Goal: Task Accomplishment & Management: Use online tool/utility

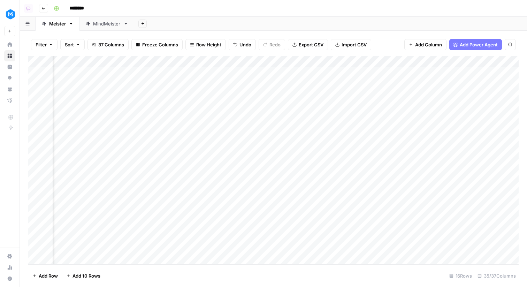
scroll to position [0, 1878]
click at [11, 43] on icon at bounding box center [9, 44] width 5 height 5
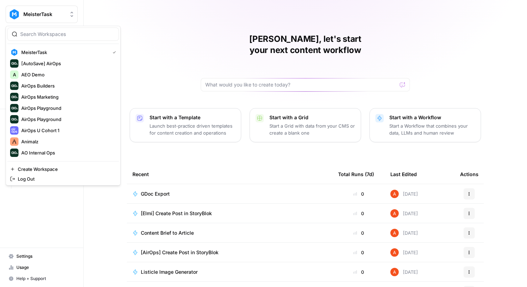
click at [19, 19] on img "Workspace: MeisterTask" at bounding box center [14, 14] width 13 height 13
click at [74, 29] on div at bounding box center [63, 34] width 112 height 13
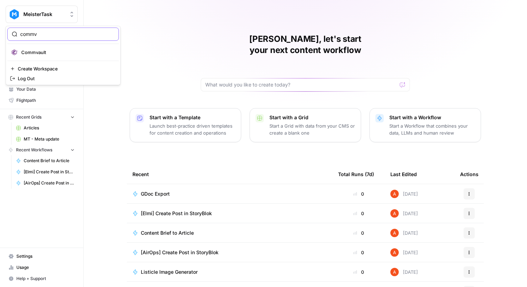
type input "commv"
click at [67, 49] on span "Commvault" at bounding box center [67, 52] width 92 height 7
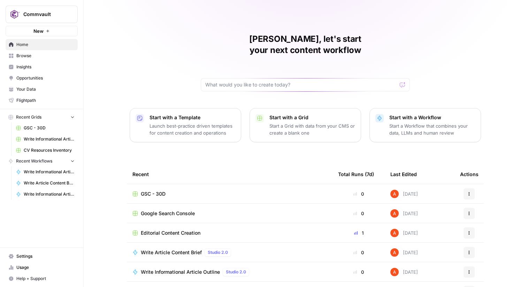
click at [49, 55] on span "Browse" at bounding box center [45, 56] width 58 height 6
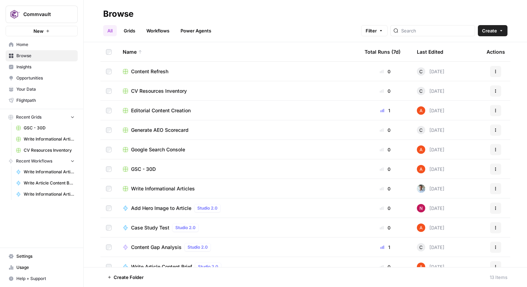
click at [47, 102] on span "Flightpath" at bounding box center [45, 100] width 58 height 6
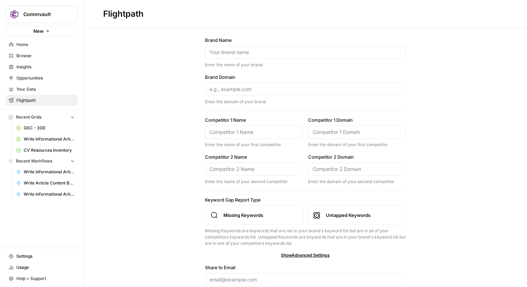
click at [66, 14] on div "Commvault" at bounding box center [49, 14] width 52 height 7
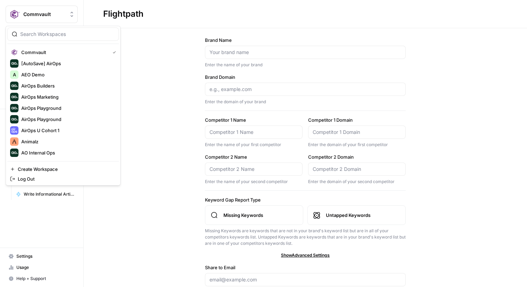
click at [164, 67] on div "Brand Name Enter the name of your brand Brand Domain Enter the domain of your b…" at bounding box center [305, 174] width 443 height 293
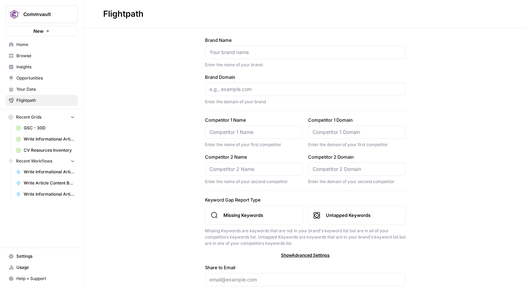
click at [44, 100] on span "Flightpath" at bounding box center [45, 100] width 58 height 6
click at [17, 254] on span "Settings" at bounding box center [45, 256] width 58 height 6
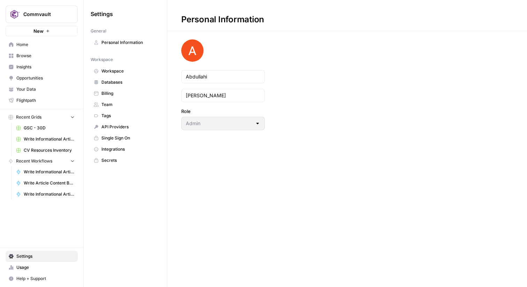
click at [114, 72] on span "Workspace" at bounding box center [128, 71] width 55 height 6
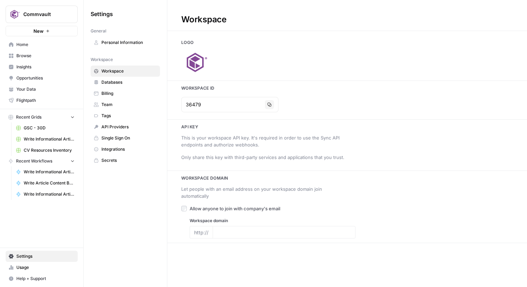
type input "https://commvault.com/"
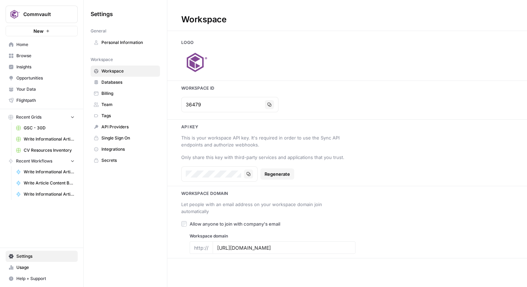
click at [116, 151] on span "Integrations" at bounding box center [128, 149] width 55 height 6
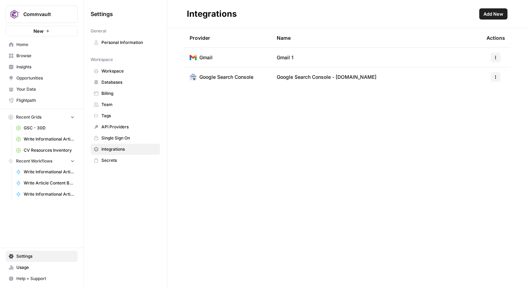
click at [63, 255] on span "Settings" at bounding box center [45, 256] width 58 height 6
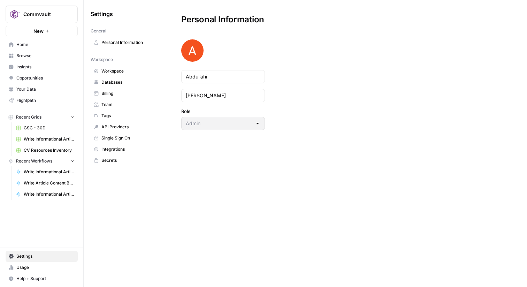
click at [115, 107] on span "Team" at bounding box center [128, 104] width 55 height 6
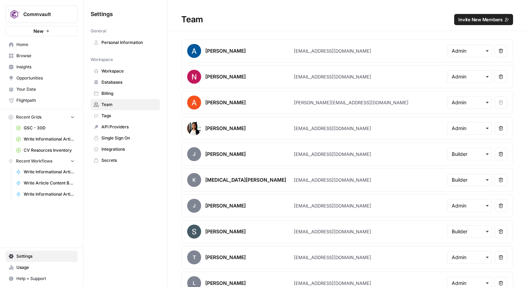
click at [469, 21] on span "Invite New Members" at bounding box center [480, 19] width 44 height 7
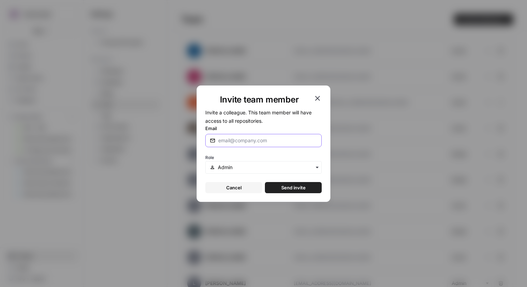
click at [248, 137] on input "Email" at bounding box center [267, 140] width 99 height 7
paste input "kgrant@commvault.com"
type input "kgrant@commvault.com"
click at [301, 183] on button "Send invite" at bounding box center [293, 187] width 57 height 11
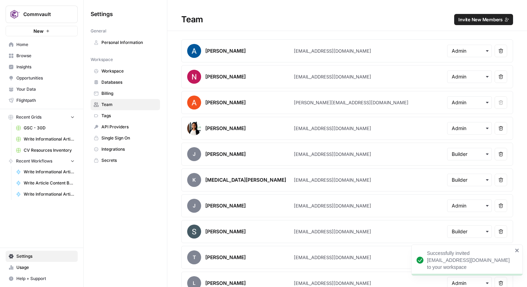
click at [517, 251] on icon "close" at bounding box center [517, 250] width 5 height 6
click at [43, 45] on span "Home" at bounding box center [45, 44] width 58 height 6
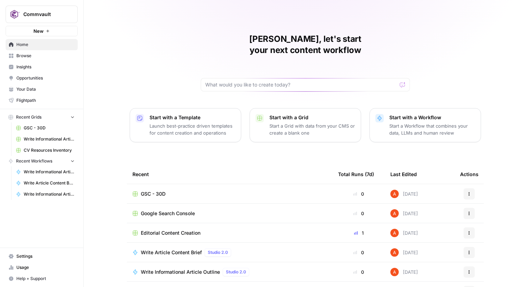
click at [64, 12] on span "Commvault" at bounding box center [44, 14] width 42 height 7
type input "gong"
click at [55, 56] on button "Gong" at bounding box center [63, 52] width 112 height 11
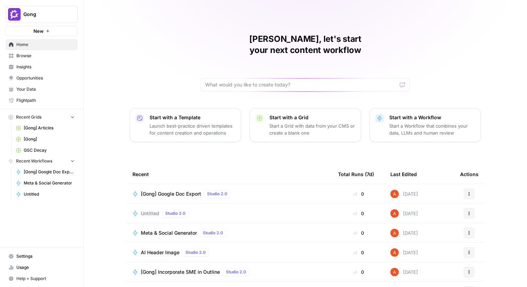
click at [59, 52] on link "Browse" at bounding box center [42, 55] width 72 height 11
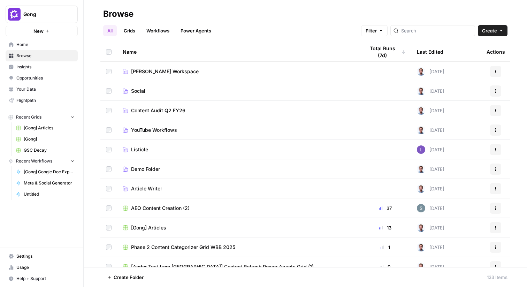
click at [132, 32] on link "Grids" at bounding box center [130, 30] width 20 height 11
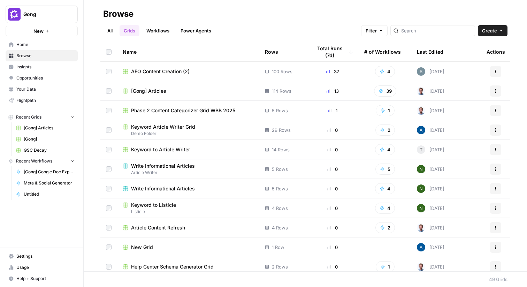
click at [154, 89] on span "[Gong] Articles" at bounding box center [148, 90] width 35 height 7
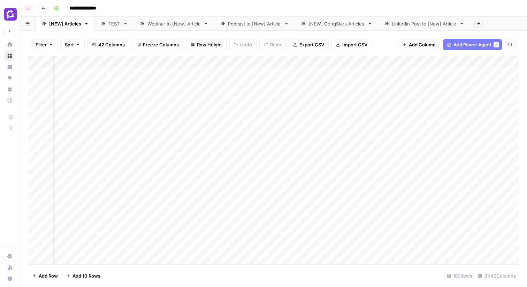
scroll to position [0, 1909]
click at [501, 61] on span "Add Column" at bounding box center [502, 62] width 24 height 6
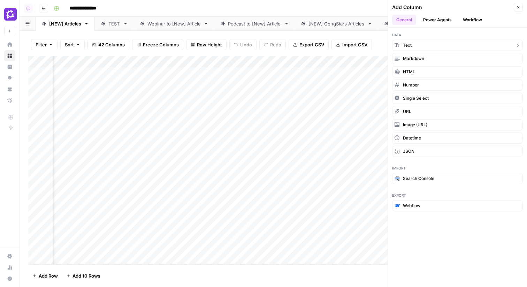
click at [425, 45] on button "Text" at bounding box center [457, 45] width 131 height 11
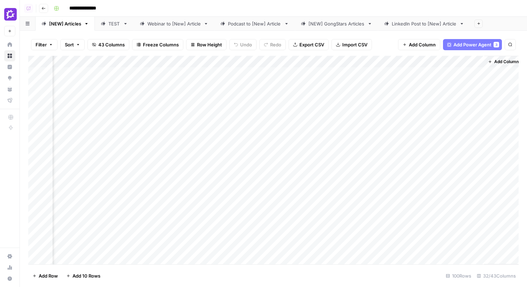
scroll to position [0, 2010]
drag, startPoint x: 439, startPoint y: 63, endPoint x: 76, endPoint y: 59, distance: 363.1
click at [76, 59] on div "Add Column" at bounding box center [273, 160] width 490 height 208
drag, startPoint x: 404, startPoint y: 64, endPoint x: 85, endPoint y: 66, distance: 318.5
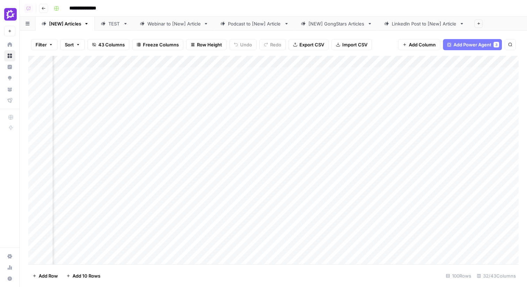
click at [85, 66] on div "Add Column" at bounding box center [273, 160] width 490 height 208
drag, startPoint x: 515, startPoint y: 63, endPoint x: 87, endPoint y: 67, distance: 427.9
click at [87, 67] on div "Add Column" at bounding box center [273, 160] width 490 height 208
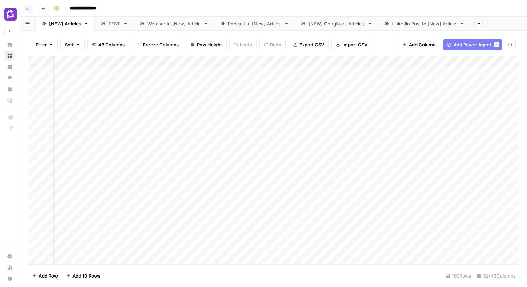
drag, startPoint x: 434, startPoint y: 60, endPoint x: 59, endPoint y: 70, distance: 375.4
click at [59, 70] on div "Add Column" at bounding box center [273, 160] width 490 height 208
click at [520, 64] on div "Filter Sort 43 Columns Freeze Columns Row Height Undo Redo Export CSV Import CS…" at bounding box center [273, 159] width 507 height 256
drag, startPoint x: 507, startPoint y: 64, endPoint x: 138, endPoint y: 71, distance: 369.1
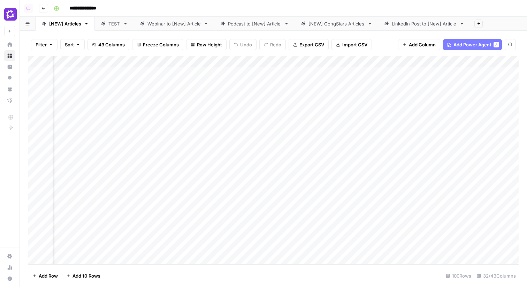
click at [138, 71] on div "Add Column" at bounding box center [273, 160] width 490 height 208
drag, startPoint x: 384, startPoint y: 62, endPoint x: 194, endPoint y: 69, distance: 190.7
click at [194, 69] on div "Add Column" at bounding box center [273, 160] width 490 height 208
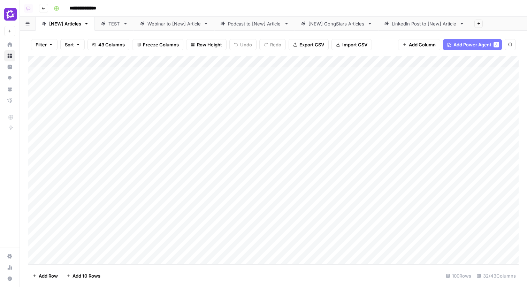
drag, startPoint x: 218, startPoint y: 60, endPoint x: 331, endPoint y: 67, distance: 113.1
click at [331, 67] on div "Add Column" at bounding box center [273, 160] width 490 height 208
click at [402, 61] on div "Add Column" at bounding box center [273, 160] width 490 height 208
click at [398, 83] on div "New Column" at bounding box center [405, 78] width 77 height 11
type input "SME Level"
